Goal: Transaction & Acquisition: Purchase product/service

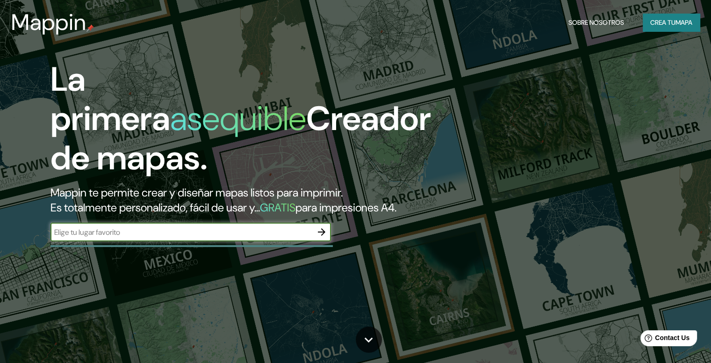
click at [272, 241] on div "​" at bounding box center [190, 231] width 280 height 19
drag, startPoint x: 307, startPoint y: 246, endPoint x: 316, endPoint y: 241, distance: 10.7
click at [314, 241] on div "​" at bounding box center [190, 231] width 280 height 19
click at [322, 240] on button "button" at bounding box center [321, 231] width 19 height 19
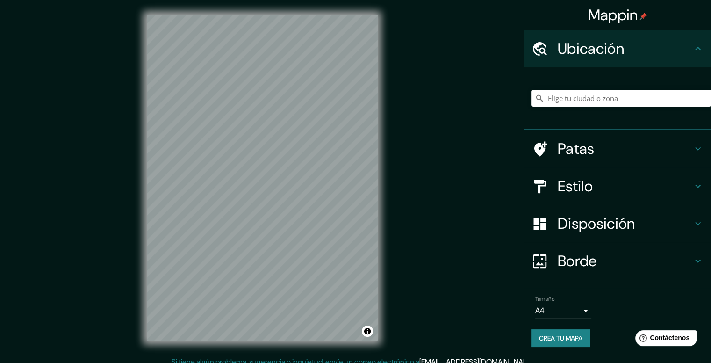
click at [658, 192] on h4 "Estilo" at bounding box center [624, 186] width 135 height 19
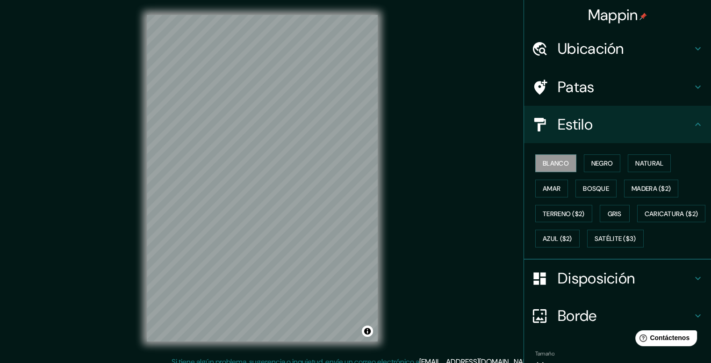
click at [652, 121] on h4 "Estilo" at bounding box center [624, 124] width 135 height 19
click at [651, 130] on h4 "Estilo" at bounding box center [624, 124] width 135 height 19
click at [641, 188] on font "Madera ($2)" at bounding box center [650, 188] width 39 height 8
click at [608, 169] on button "Negro" at bounding box center [602, 163] width 37 height 18
click at [640, 169] on button "Natural" at bounding box center [649, 163] width 43 height 18
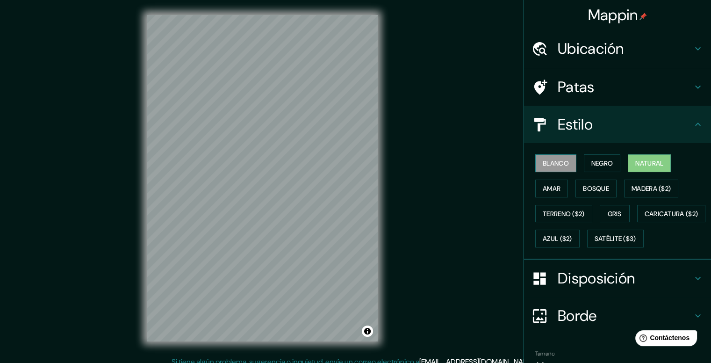
click at [543, 165] on font "Blanco" at bounding box center [556, 163] width 26 height 8
click at [537, 180] on button "Amar" at bounding box center [551, 188] width 33 height 18
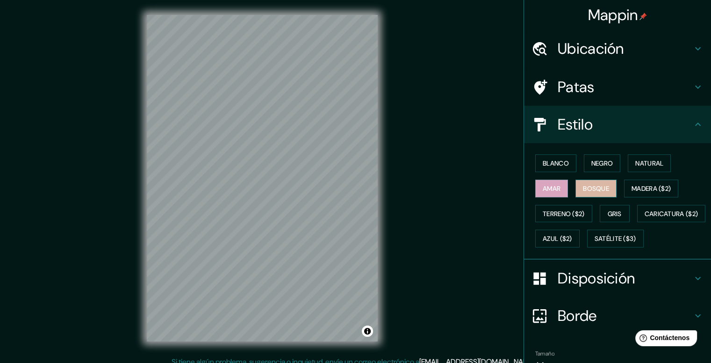
click at [585, 182] on font "Bosque" at bounding box center [596, 188] width 26 height 12
click at [584, 189] on font "Bosque" at bounding box center [596, 188] width 26 height 8
click at [551, 214] on font "Terreno ($2)" at bounding box center [564, 213] width 42 height 8
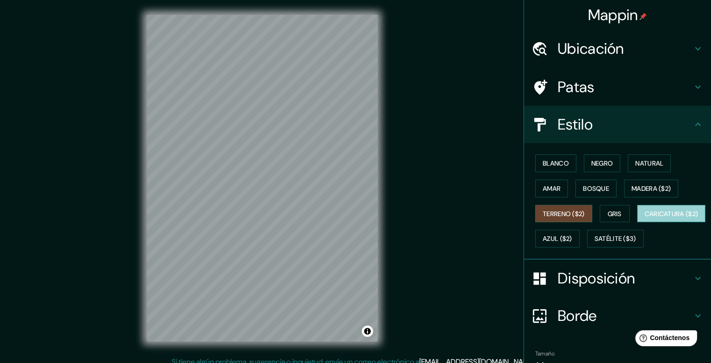
click at [644, 218] on font "Caricatura ($2)" at bounding box center [671, 213] width 54 height 8
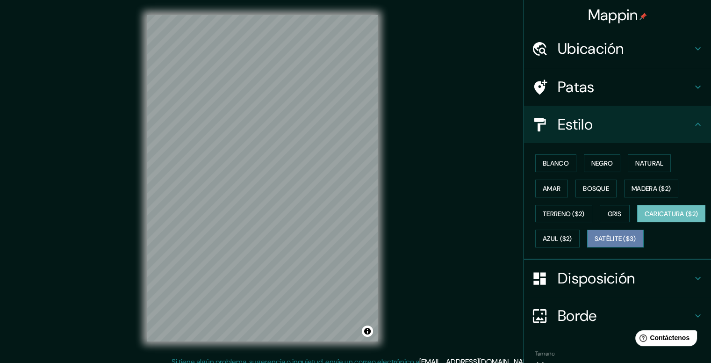
click at [594, 243] on font "Satélite ($3)" at bounding box center [615, 239] width 42 height 8
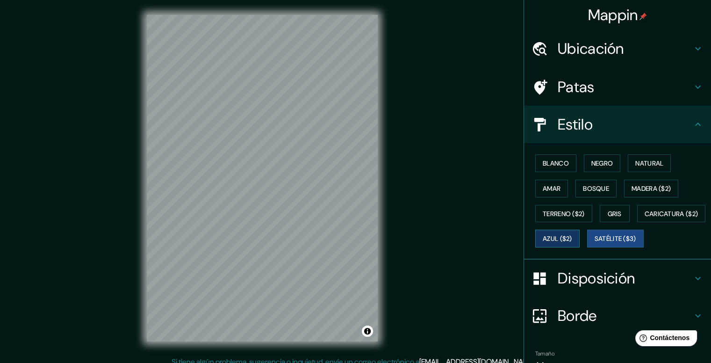
click at [579, 236] on button "Azul ($2)" at bounding box center [557, 238] width 44 height 18
click at [546, 157] on font "Blanco" at bounding box center [556, 163] width 26 height 12
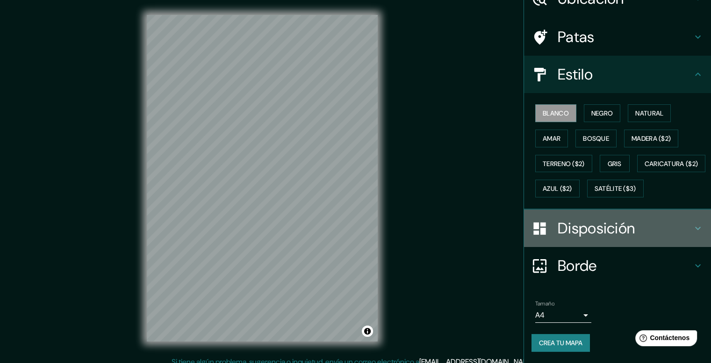
click at [656, 227] on h4 "Disposición" at bounding box center [624, 228] width 135 height 19
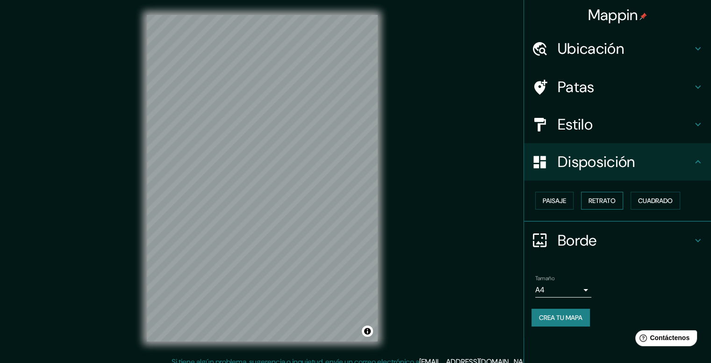
click at [591, 199] on font "Retrato" at bounding box center [601, 200] width 27 height 8
click at [631, 199] on div "Paisaje Retrato Cuadrado" at bounding box center [620, 200] width 179 height 25
click at [660, 193] on button "Cuadrado" at bounding box center [655, 201] width 50 height 18
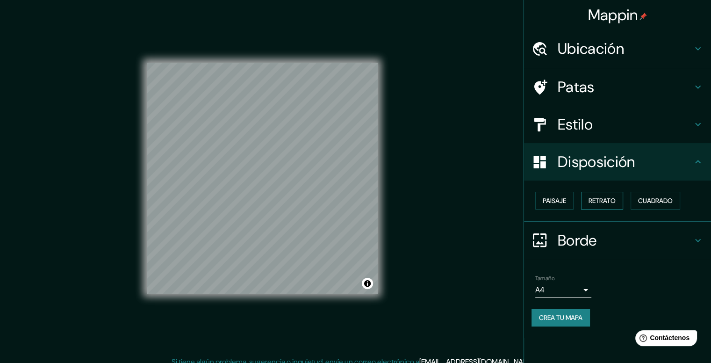
click at [607, 206] on button "Retrato" at bounding box center [602, 201] width 42 height 18
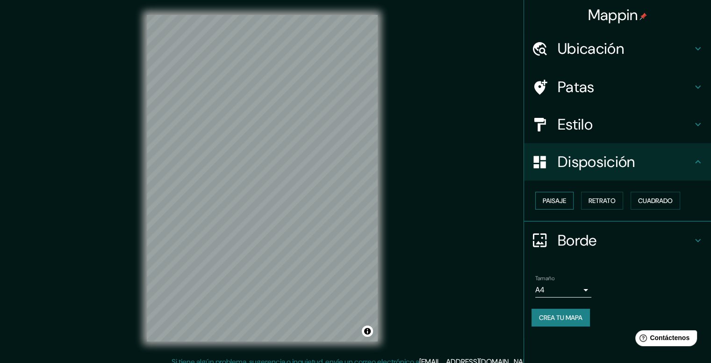
drag, startPoint x: 538, startPoint y: 192, endPoint x: 552, endPoint y: 191, distance: 13.6
click at [540, 192] on button "Paisaje" at bounding box center [554, 201] width 38 height 18
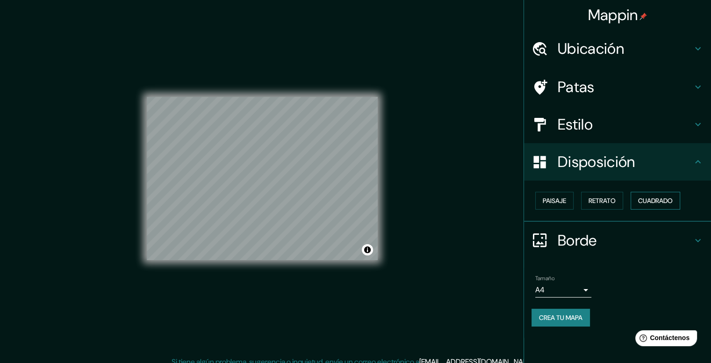
click at [648, 196] on font "Cuadrado" at bounding box center [655, 200] width 35 height 8
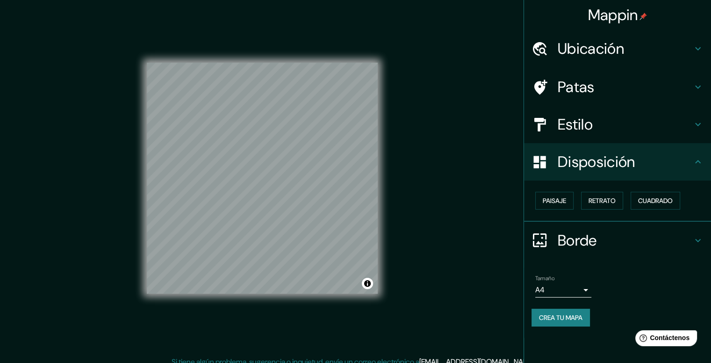
click at [682, 167] on h4 "Disposición" at bounding box center [624, 161] width 135 height 19
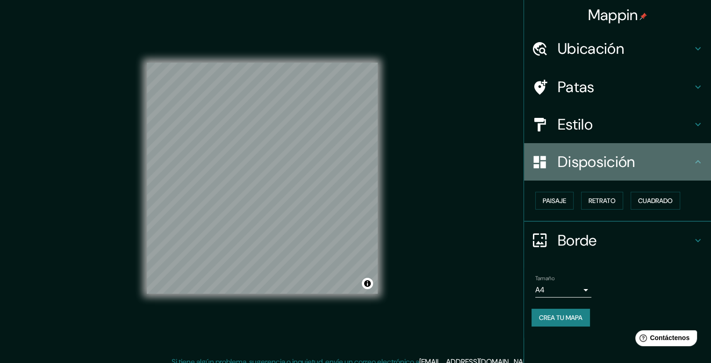
click at [700, 161] on icon at bounding box center [697, 161] width 11 height 11
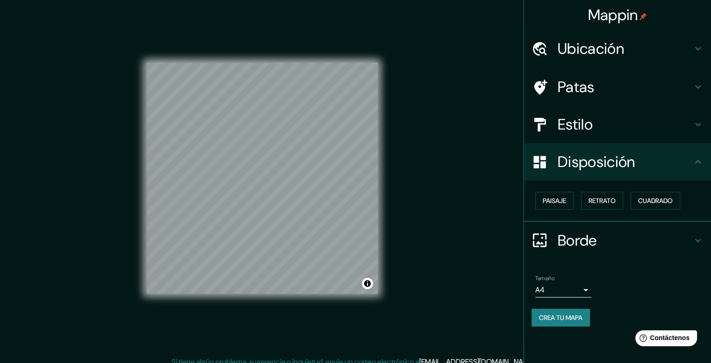
click at [690, 236] on h4 "Borde" at bounding box center [624, 240] width 135 height 19
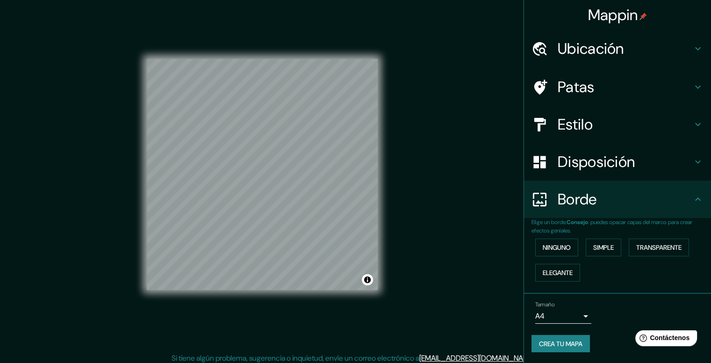
scroll to position [8, 0]
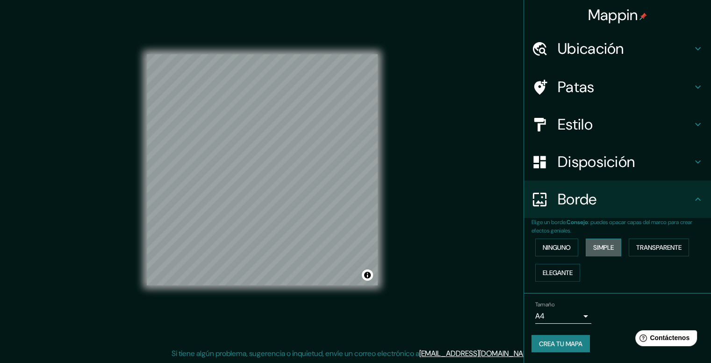
click at [609, 251] on font "Simple" at bounding box center [603, 247] width 21 height 8
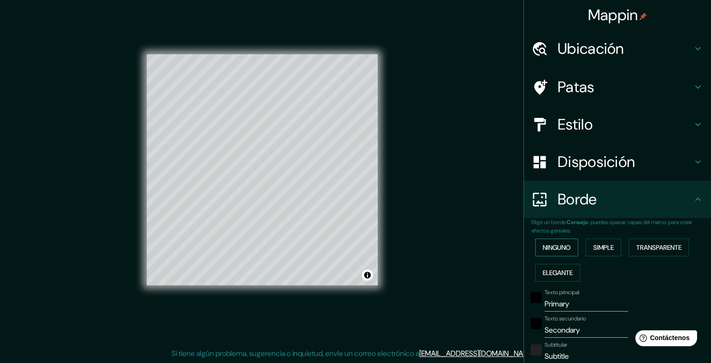
click at [561, 247] on font "Ninguno" at bounding box center [557, 247] width 28 height 8
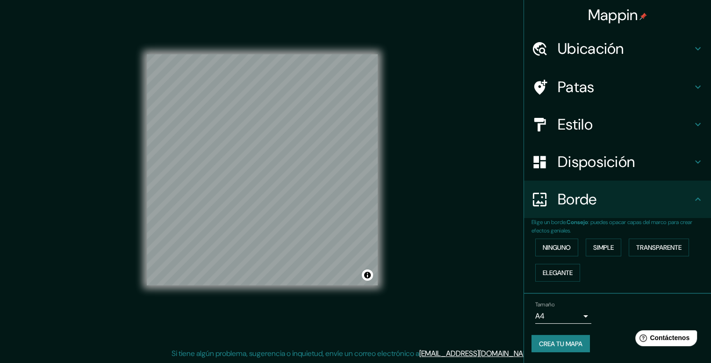
click at [682, 195] on h4 "Borde" at bounding box center [624, 199] width 135 height 19
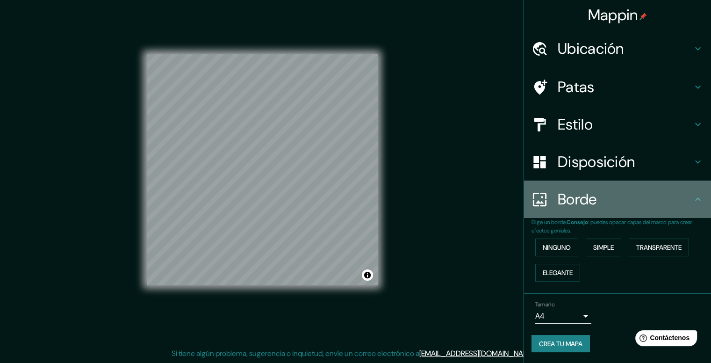
click at [690, 197] on h4 "Borde" at bounding box center [624, 199] width 135 height 19
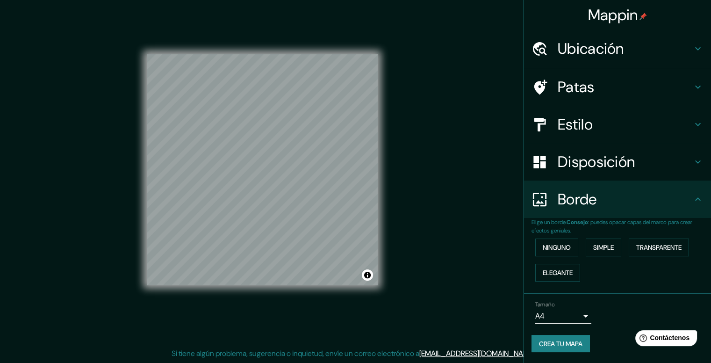
click at [695, 186] on div "Borde" at bounding box center [617, 198] width 187 height 37
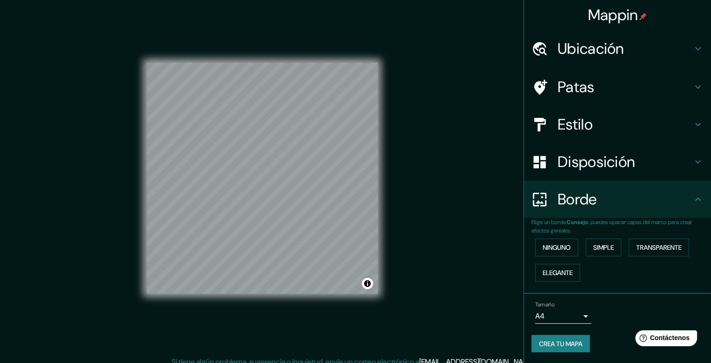
scroll to position [0, 0]
click at [695, 143] on div "Disposición" at bounding box center [617, 161] width 187 height 37
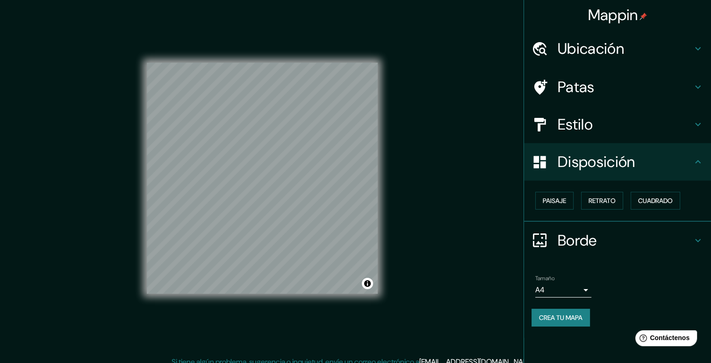
click at [680, 163] on h4 "Disposición" at bounding box center [624, 161] width 135 height 19
click at [679, 86] on h4 "Patas" at bounding box center [624, 87] width 135 height 19
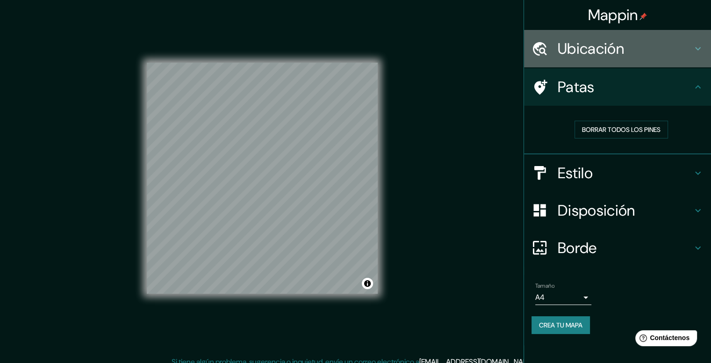
click at [694, 40] on div "Ubicación" at bounding box center [617, 48] width 187 height 37
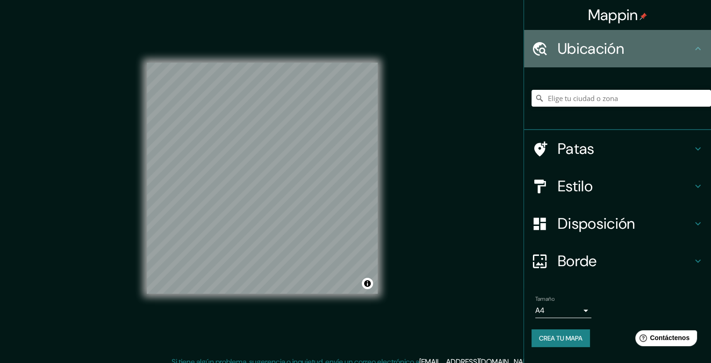
click at [696, 54] on icon at bounding box center [697, 48] width 11 height 11
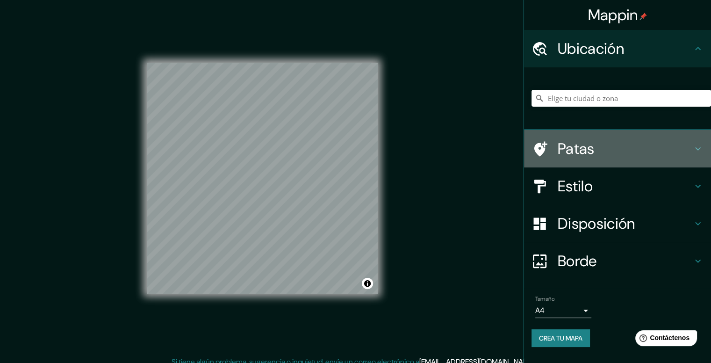
click at [685, 153] on h4 "Patas" at bounding box center [624, 148] width 135 height 19
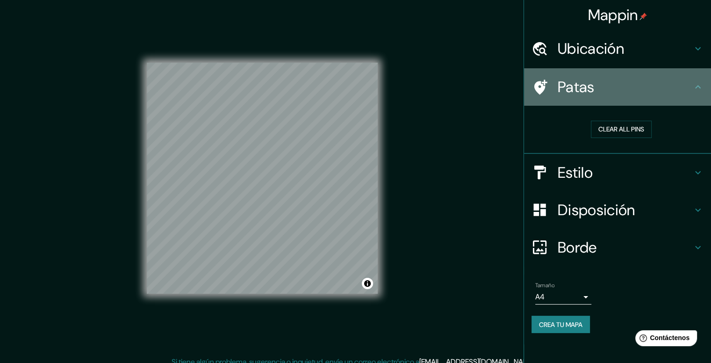
click at [697, 93] on div "Patas" at bounding box center [617, 86] width 187 height 37
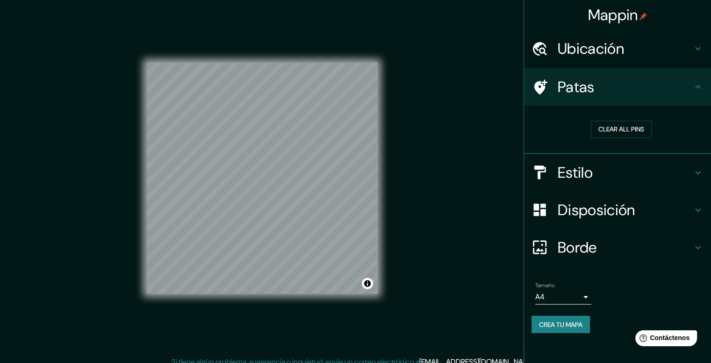
click at [678, 169] on h4 "Estilo" at bounding box center [624, 172] width 135 height 19
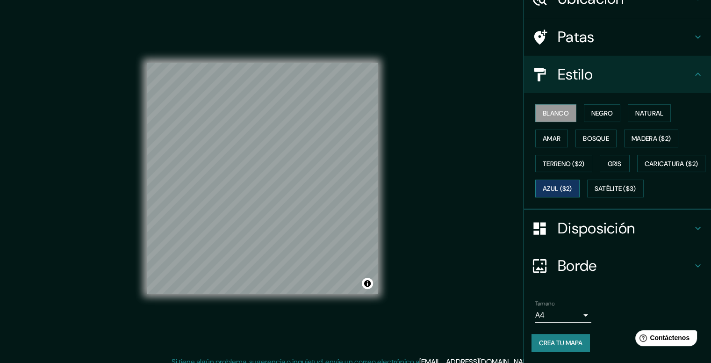
scroll to position [73, 0]
click at [594, 188] on font "Satélite ($3)" at bounding box center [615, 189] width 42 height 8
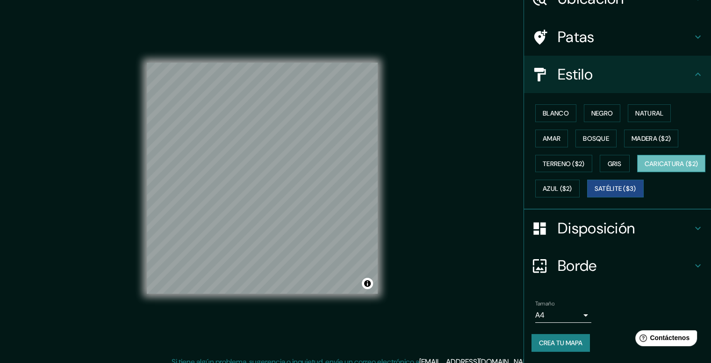
click at [644, 168] on font "Caricatura ($2)" at bounding box center [671, 163] width 54 height 8
click at [572, 185] on font "Azul ($2)" at bounding box center [557, 189] width 29 height 8
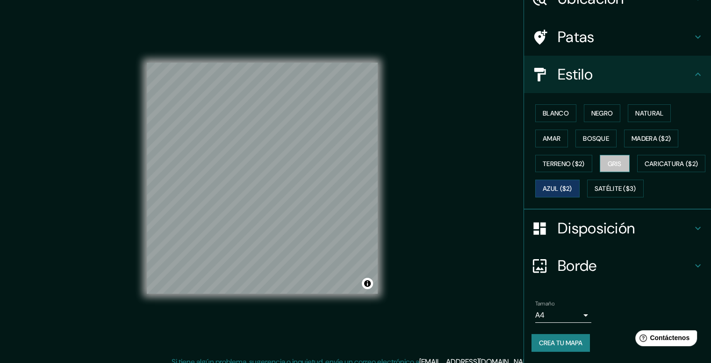
click at [615, 155] on button "Gris" at bounding box center [615, 164] width 30 height 18
click at [566, 159] on font "Terreno ($2)" at bounding box center [564, 163] width 42 height 8
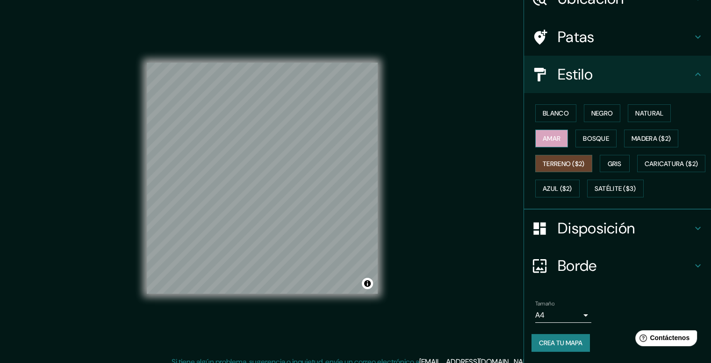
click at [548, 132] on font "Amar" at bounding box center [552, 138] width 18 height 12
click at [570, 93] on div "Blanco Negro Natural Amar Bosque Madera ($2) Terreno ($2) Gris Caricatura ($2) …" at bounding box center [617, 151] width 187 height 116
click at [551, 109] on font "Blanco" at bounding box center [556, 113] width 26 height 8
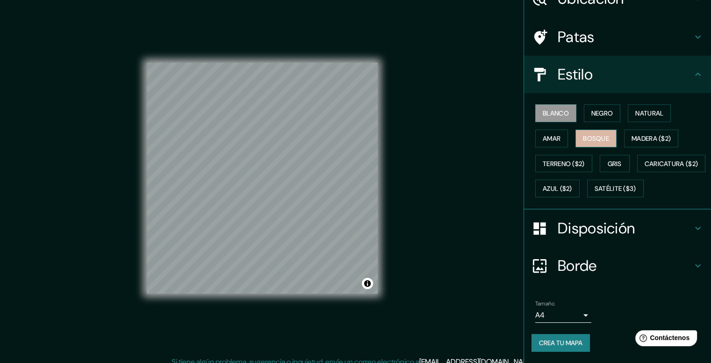
click at [601, 134] on font "Bosque" at bounding box center [596, 138] width 26 height 8
click at [642, 134] on font "Madera ($2)" at bounding box center [650, 138] width 39 height 8
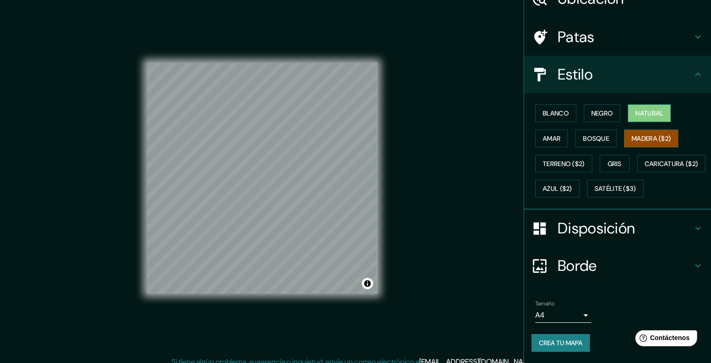
click at [641, 109] on font "Natural" at bounding box center [649, 113] width 28 height 8
click at [596, 109] on font "Negro" at bounding box center [602, 113] width 22 height 8
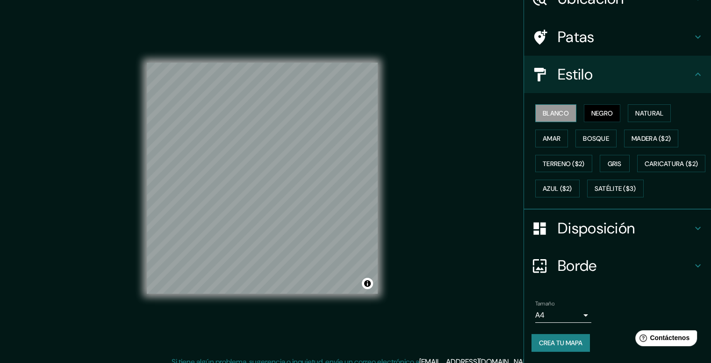
click at [551, 109] on font "Blanco" at bounding box center [556, 113] width 26 height 8
